Goal: Obtain resource: Download file/media

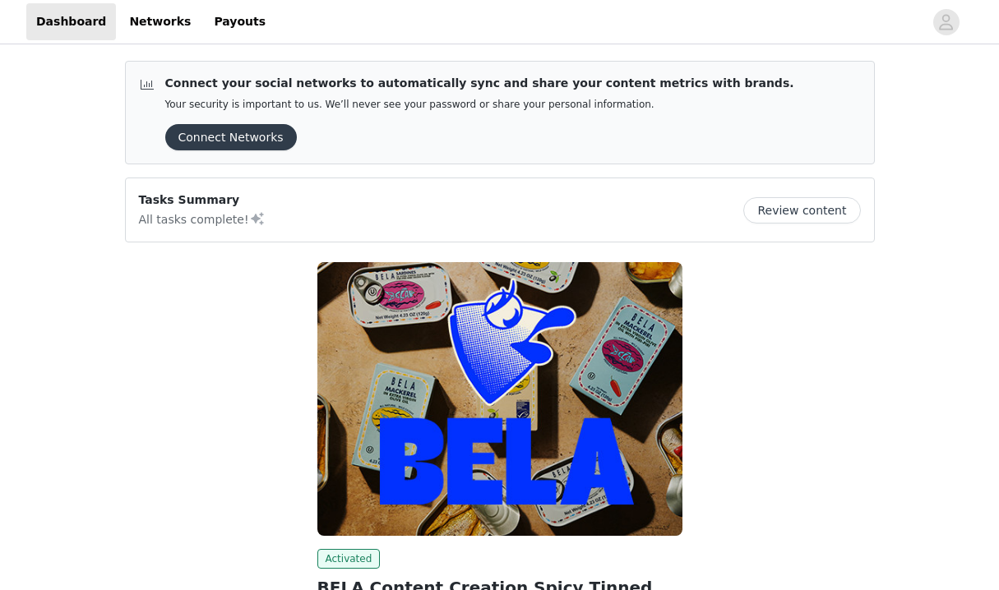
click at [267, 144] on button "Connect Networks" at bounding box center [231, 137] width 132 height 26
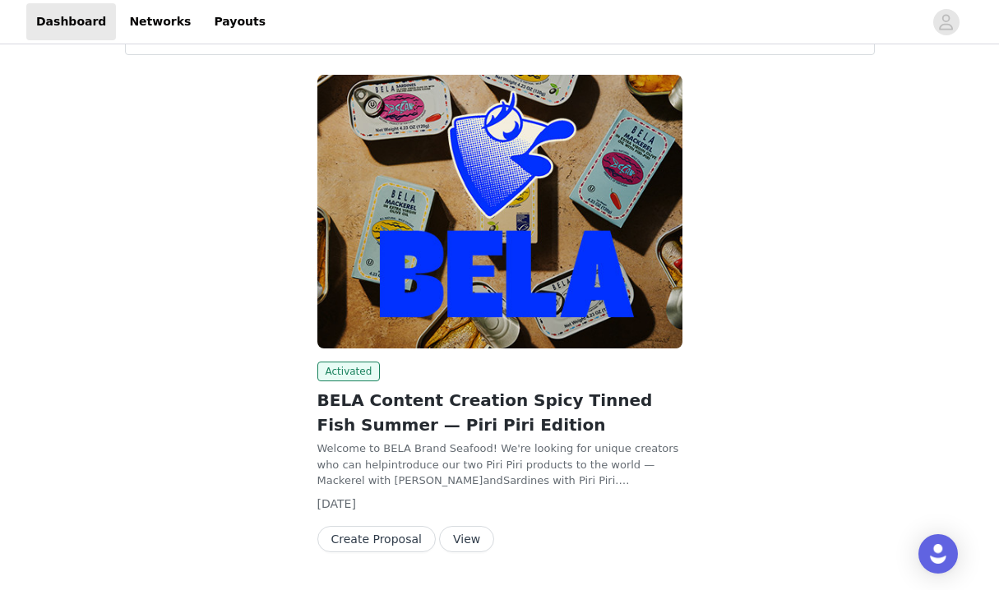
scroll to position [232, 0]
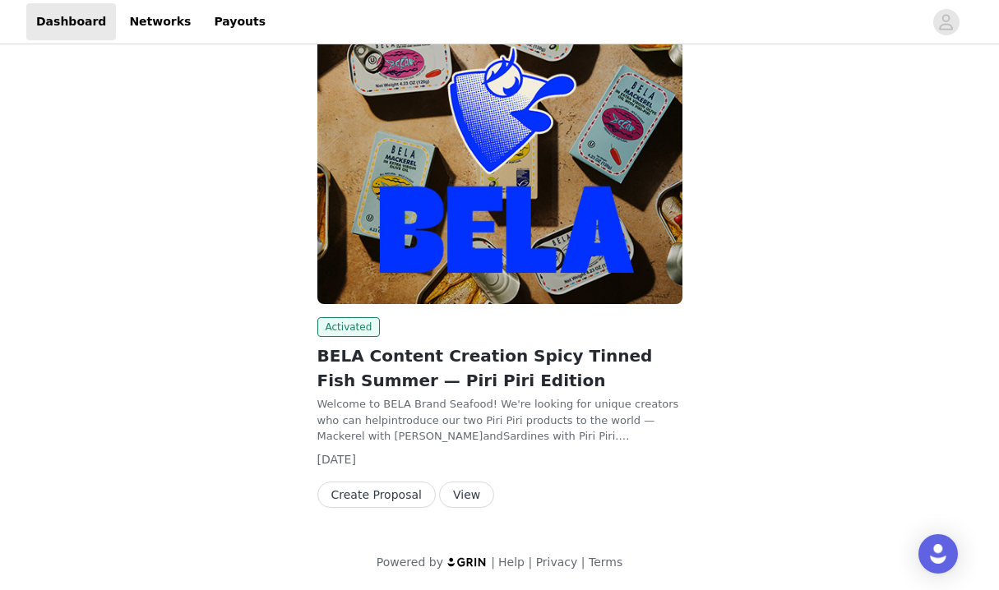
click at [459, 501] on button "View" at bounding box center [466, 495] width 55 height 26
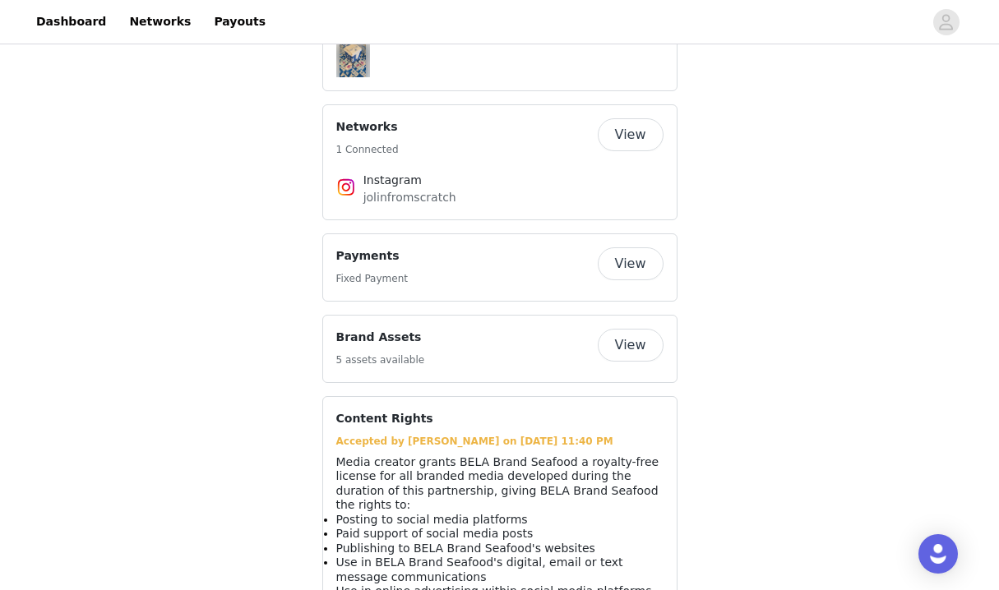
scroll to position [1251, 0]
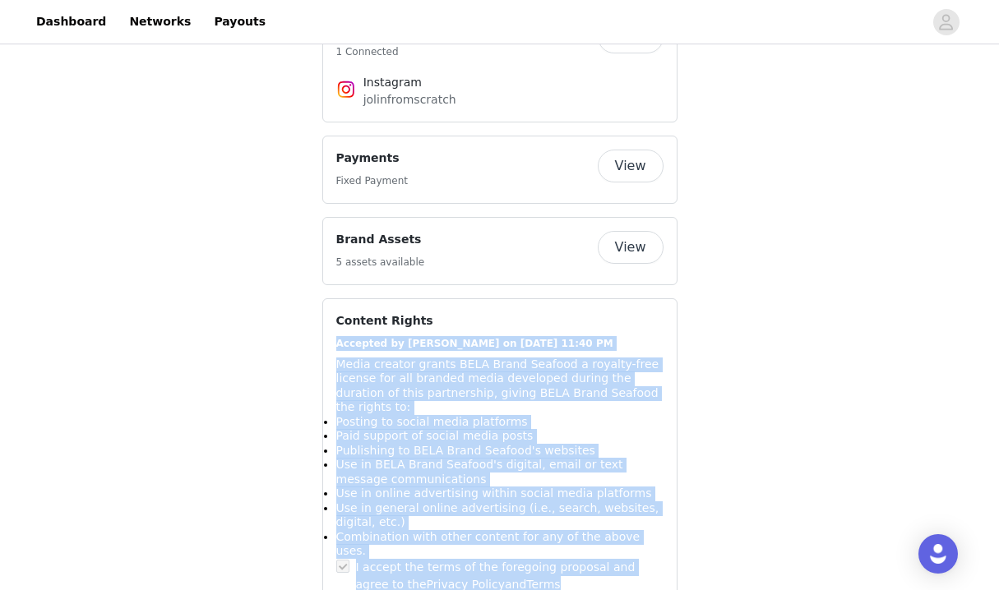
drag, startPoint x: 335, startPoint y: 294, endPoint x: 605, endPoint y: 501, distance: 340.0
click at [605, 501] on div "Accepted by jolin on [DATE] 11:40 PM Media creator grants BELA Brand Seafood a …" at bounding box center [499, 468] width 327 height 264
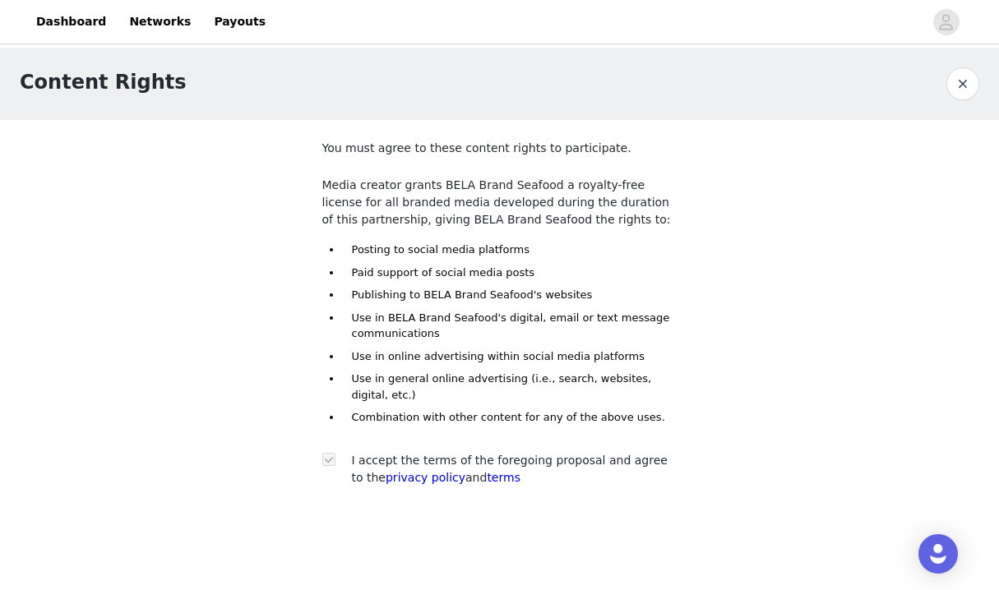
click at [959, 85] on button "button" at bounding box center [962, 83] width 33 height 33
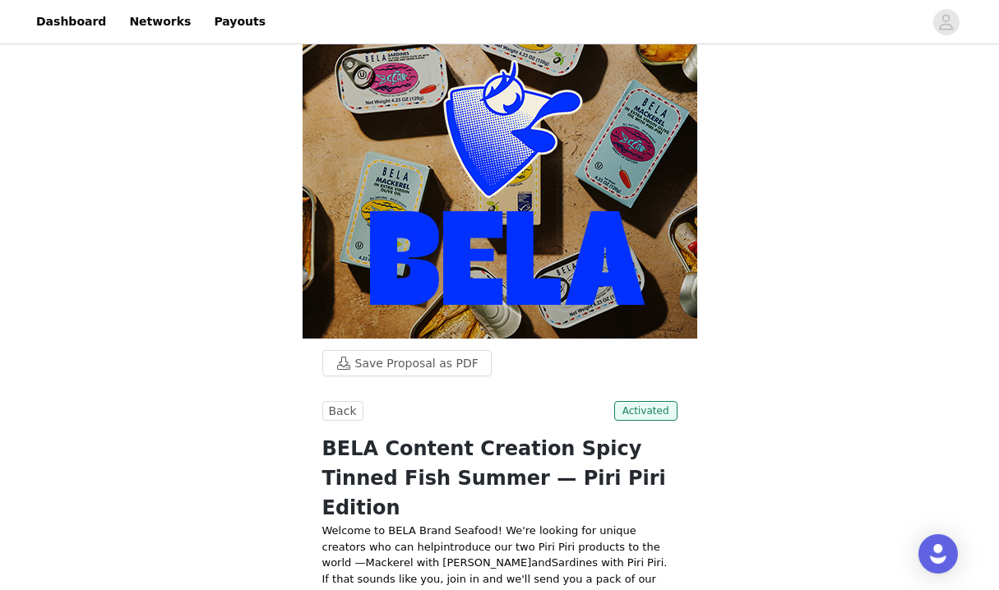
scroll to position [155, 0]
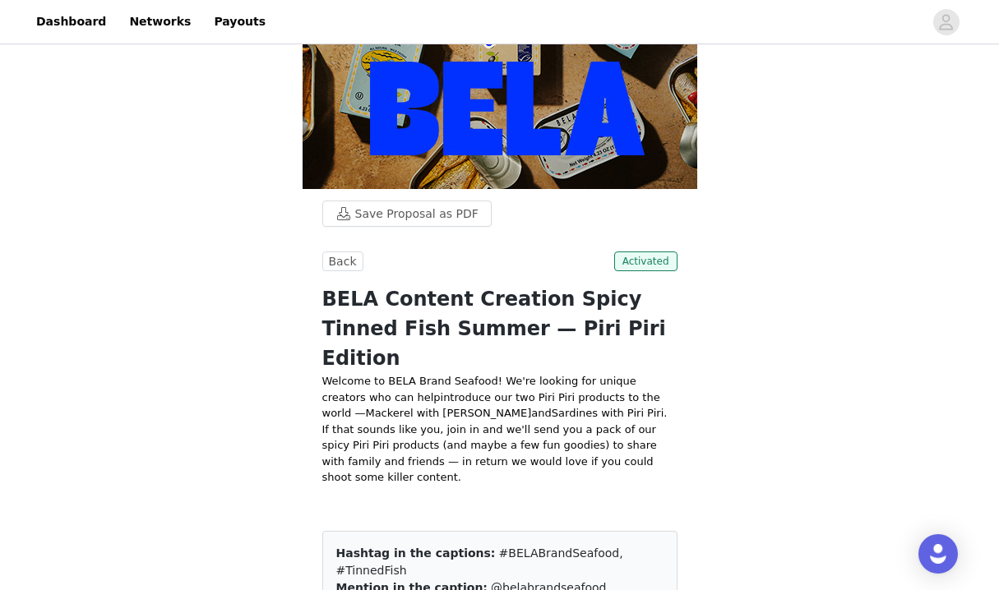
click at [539, 438] on p "If that sounds like you, join in and we'll send you a pack of our spicy Piri Pi…" at bounding box center [499, 470] width 355 height 96
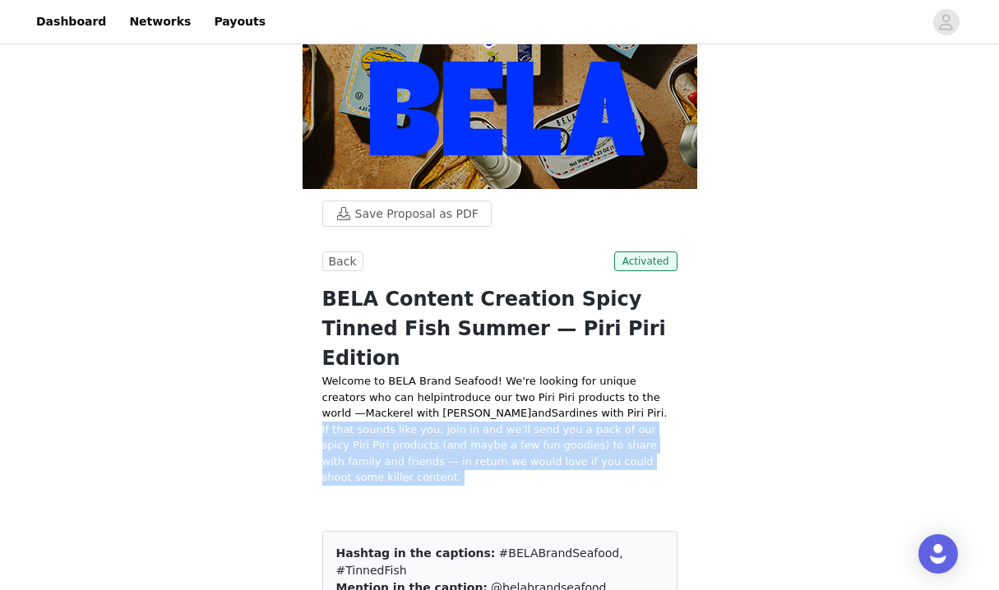
click at [539, 438] on p "If that sounds like you, join in and we'll send you a pack of our spicy Piri Pi…" at bounding box center [499, 470] width 355 height 96
click at [560, 422] on p "If that sounds like you, join in and we'll send you a pack of our spicy Piri Pi…" at bounding box center [499, 470] width 355 height 96
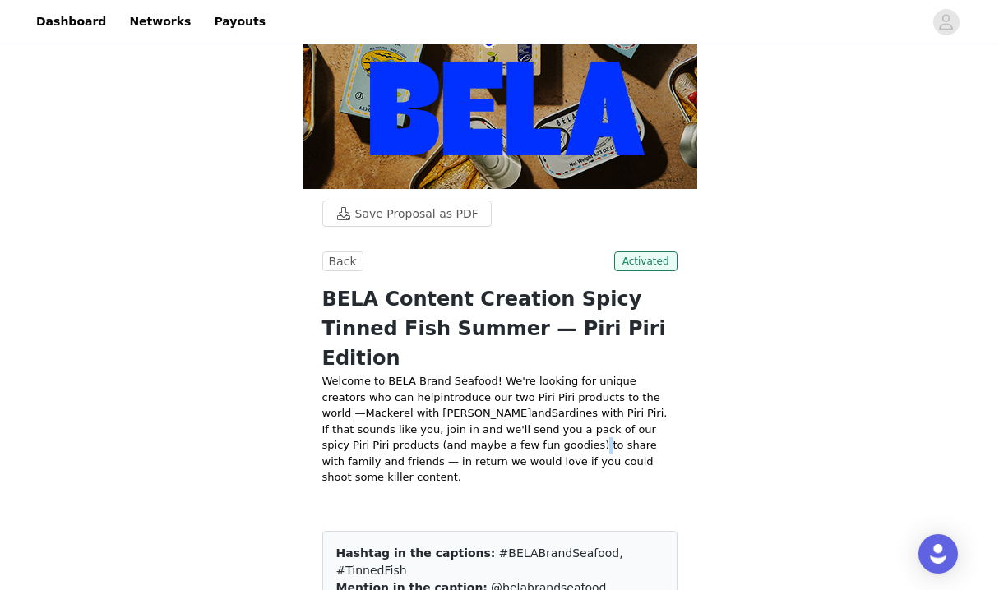
click at [560, 422] on p "If that sounds like you, join in and we'll send you a pack of our spicy Piri Pi…" at bounding box center [499, 470] width 355 height 96
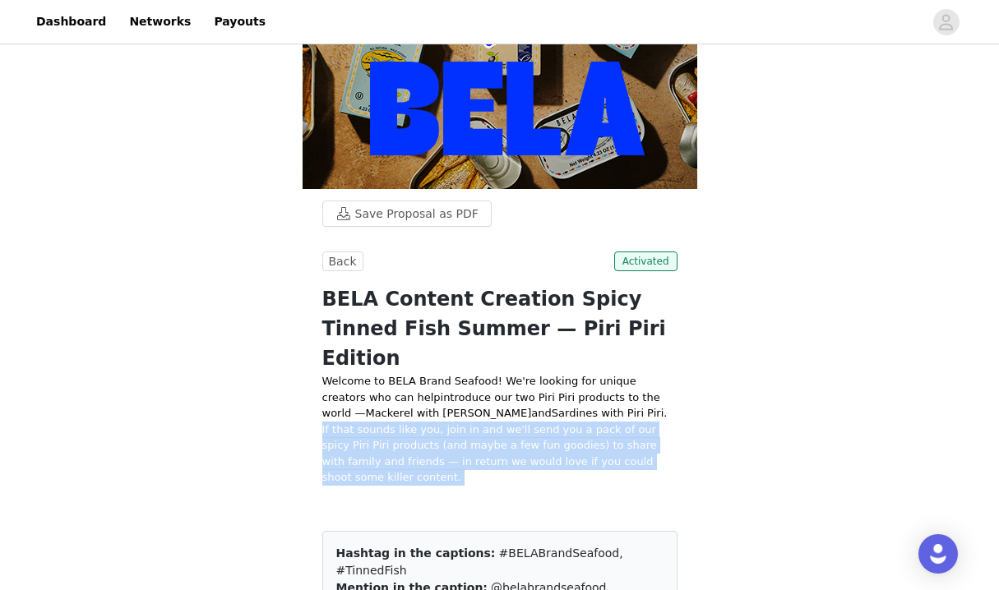
click at [560, 422] on p "If that sounds like you, join in and we'll send you a pack of our spicy Piri Pi…" at bounding box center [499, 470] width 355 height 96
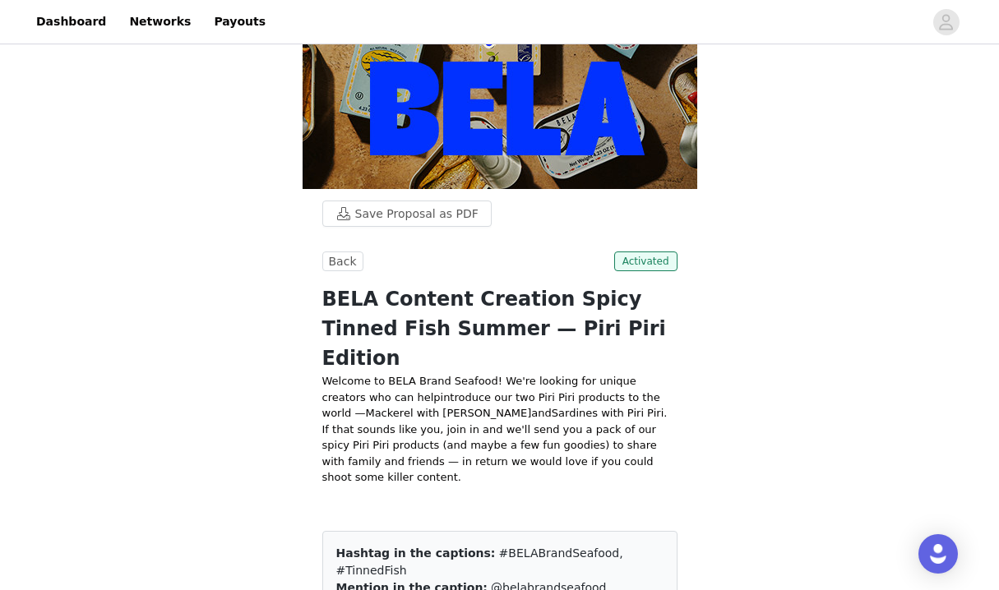
click at [560, 391] on span "introduce our two Piri Piri products to the world —" at bounding box center [491, 405] width 338 height 29
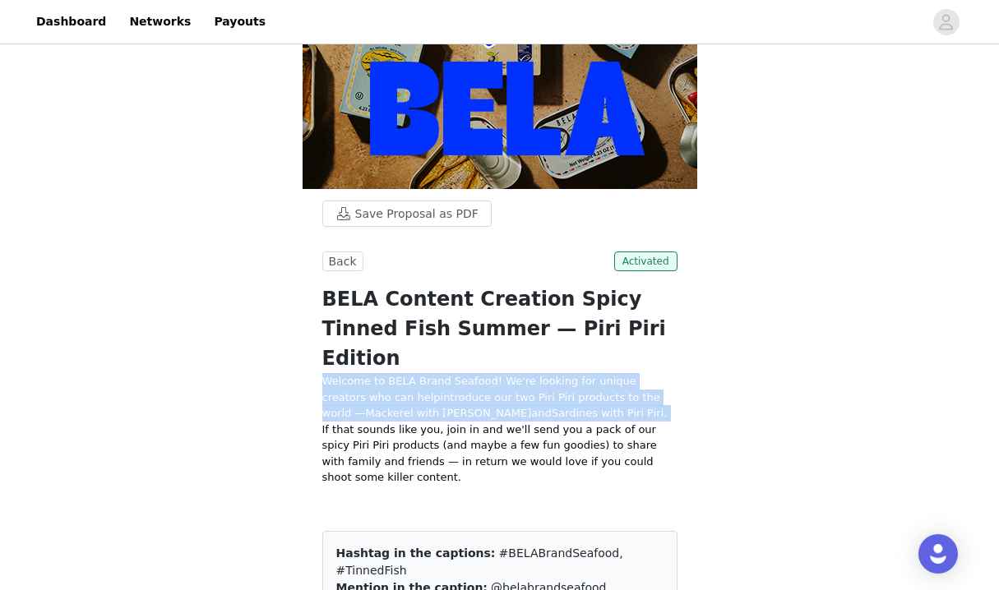
click at [560, 391] on span "introduce our two Piri Piri products to the world —" at bounding box center [491, 405] width 338 height 29
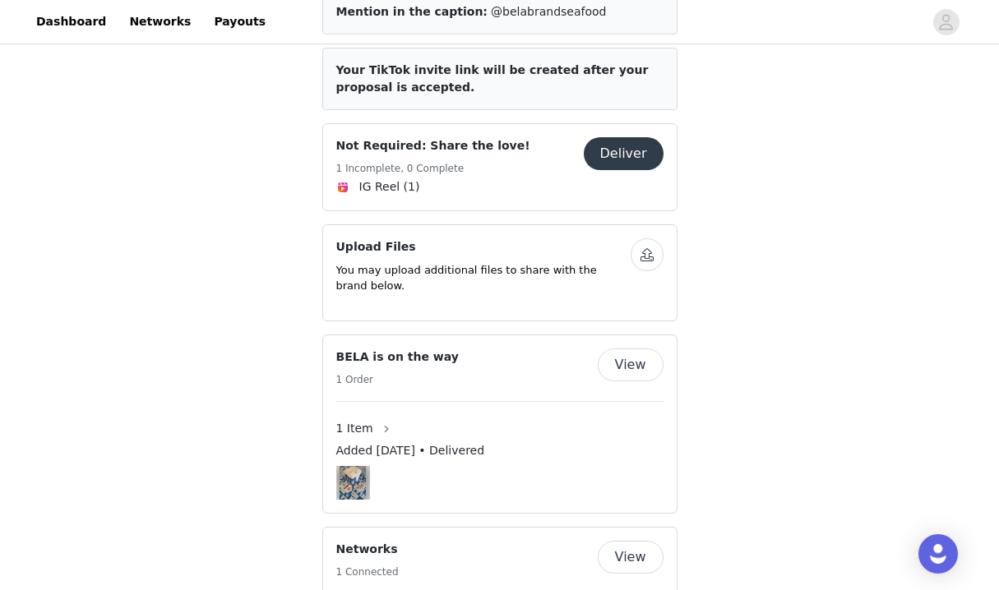
scroll to position [741, 0]
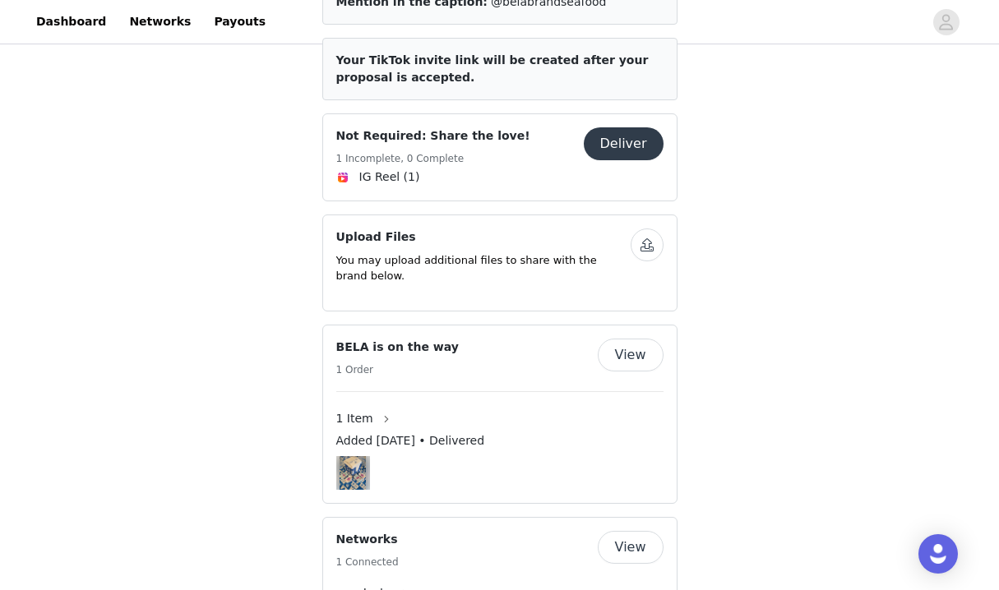
click at [609, 127] on button "Deliver" at bounding box center [624, 143] width 80 height 33
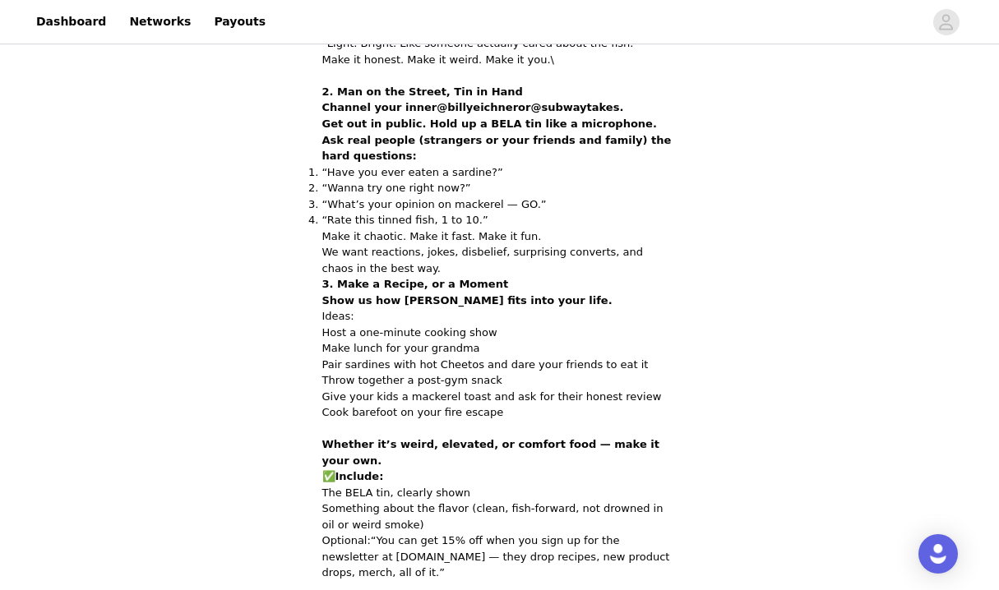
scroll to position [882, 0]
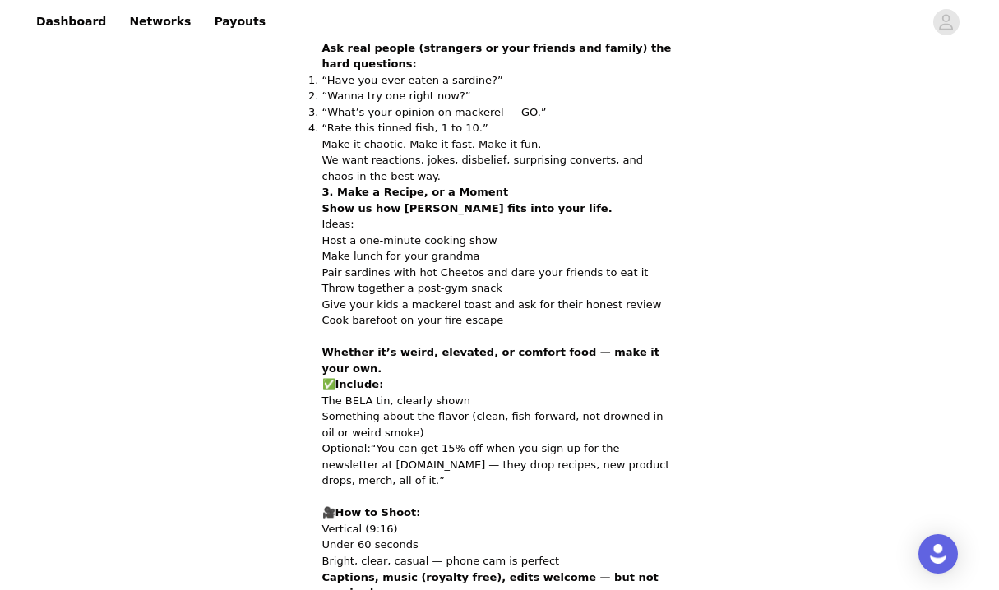
drag, startPoint x: 507, startPoint y: 294, endPoint x: 425, endPoint y: 430, distance: 158.6
click at [425, 430] on div "You’ve Got Tins. Let’s See What You Do With Them. In exchange for BELA’s produc…" at bounding box center [499, 152] width 355 height 1251
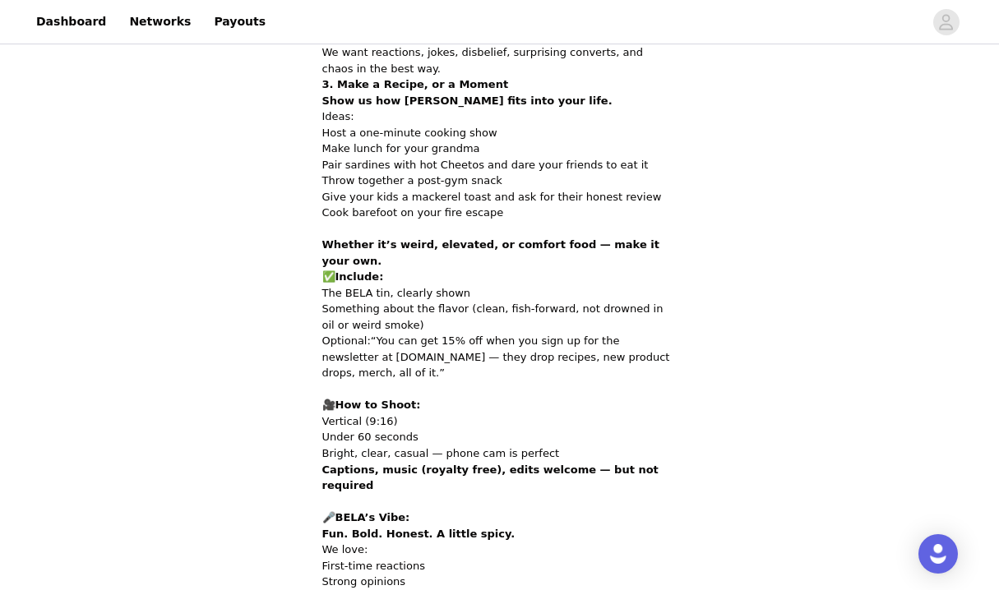
scroll to position [1129, 0]
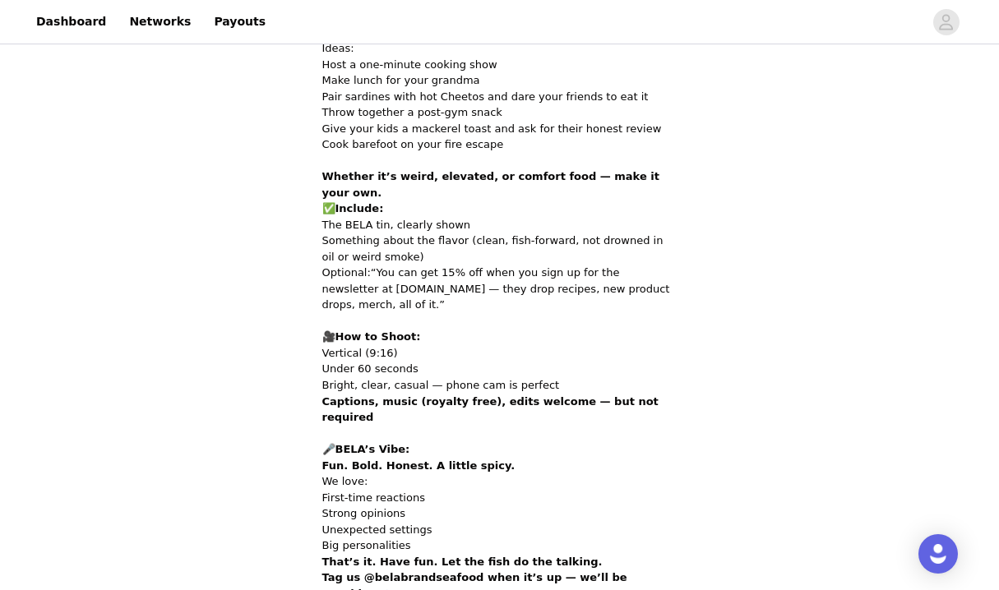
scroll to position [1196, 0]
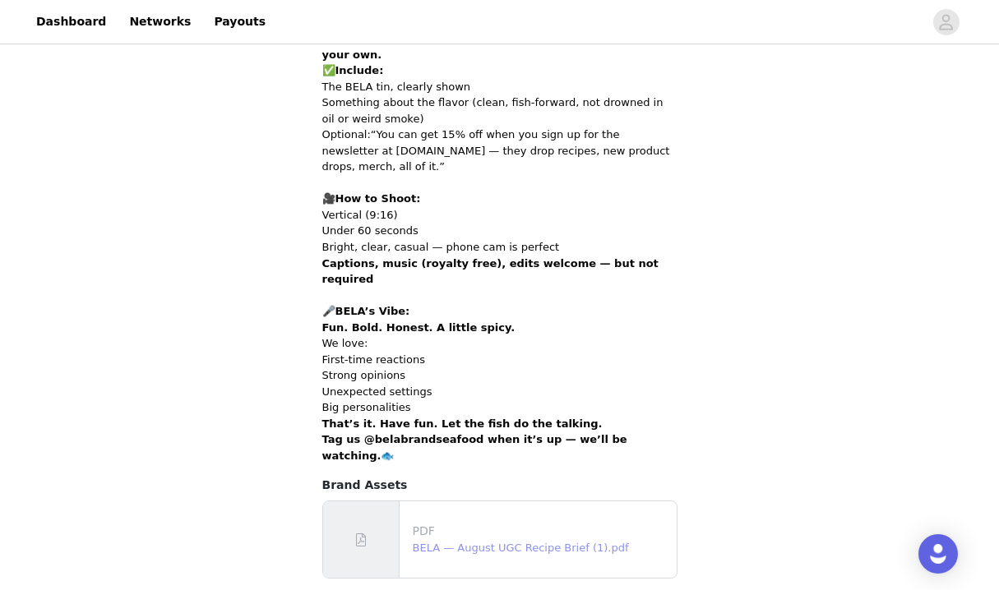
click at [499, 542] on link "BELA — August UGC Recipe Brief (1).pdf" at bounding box center [521, 548] width 216 height 12
